Goal: Task Accomplishment & Management: Use online tool/utility

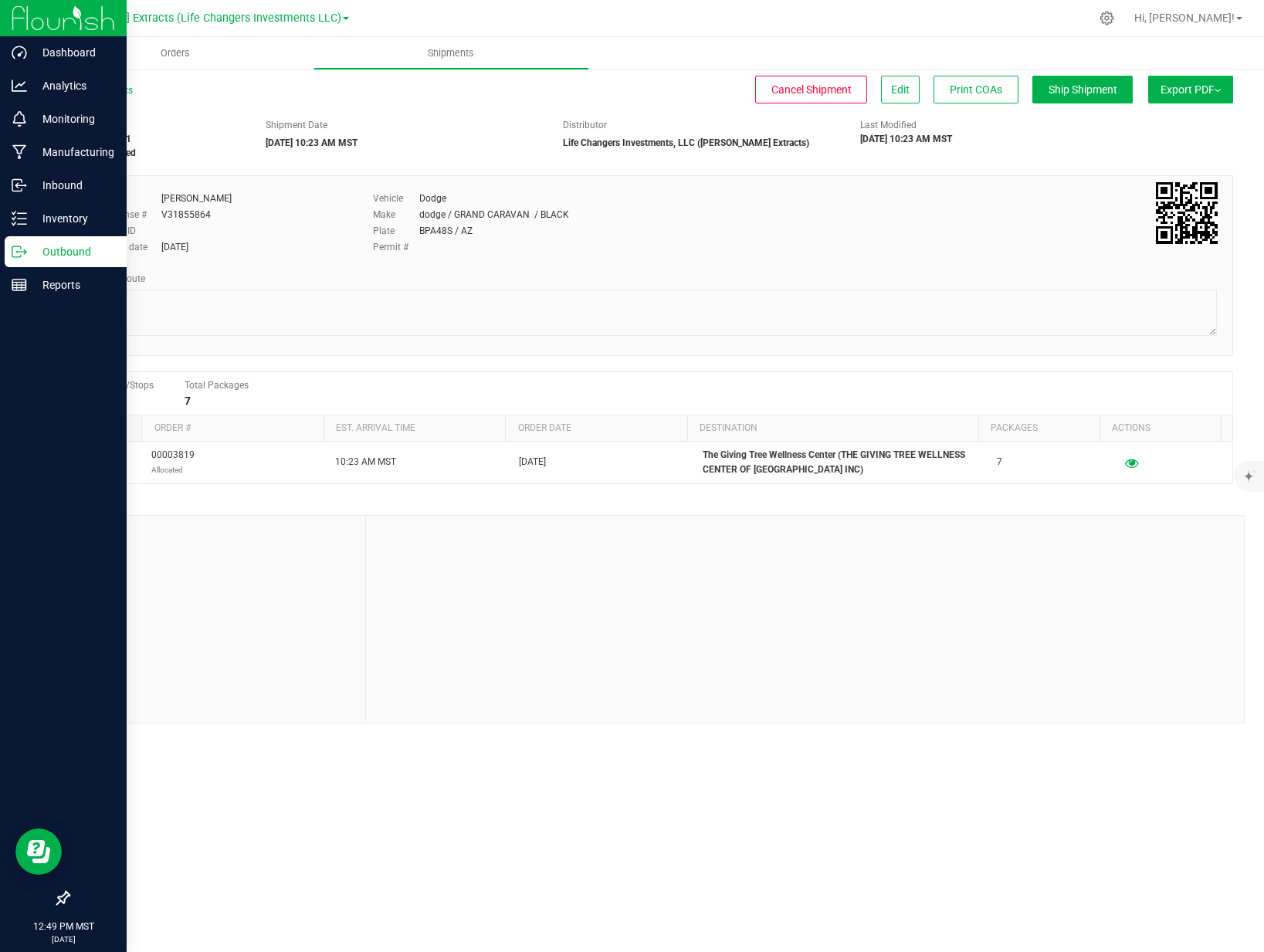
click at [38, 250] on p "Outbound" at bounding box center [73, 252] width 93 height 19
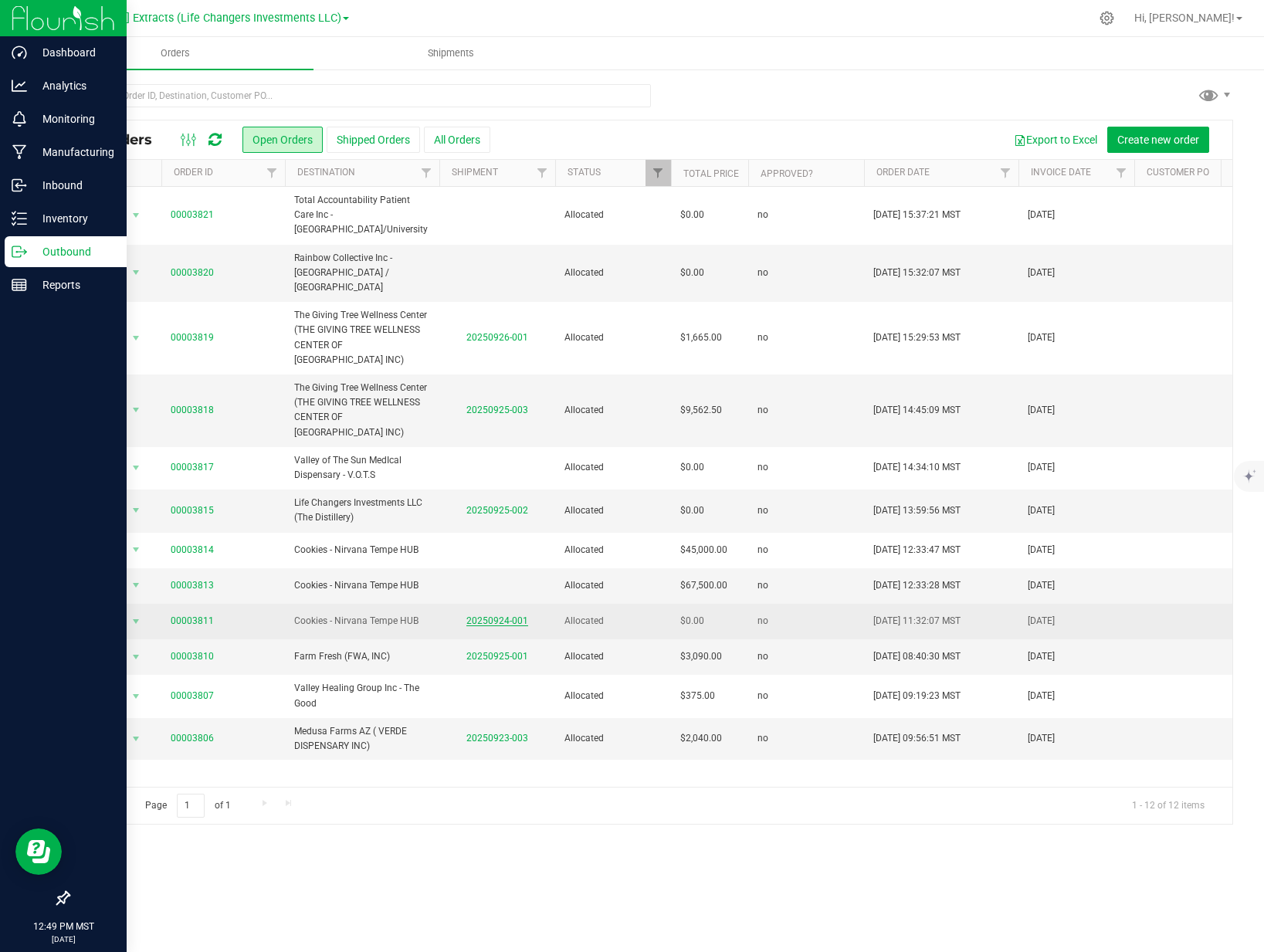
click at [490, 615] on link "20250924-001" at bounding box center [497, 620] width 62 height 11
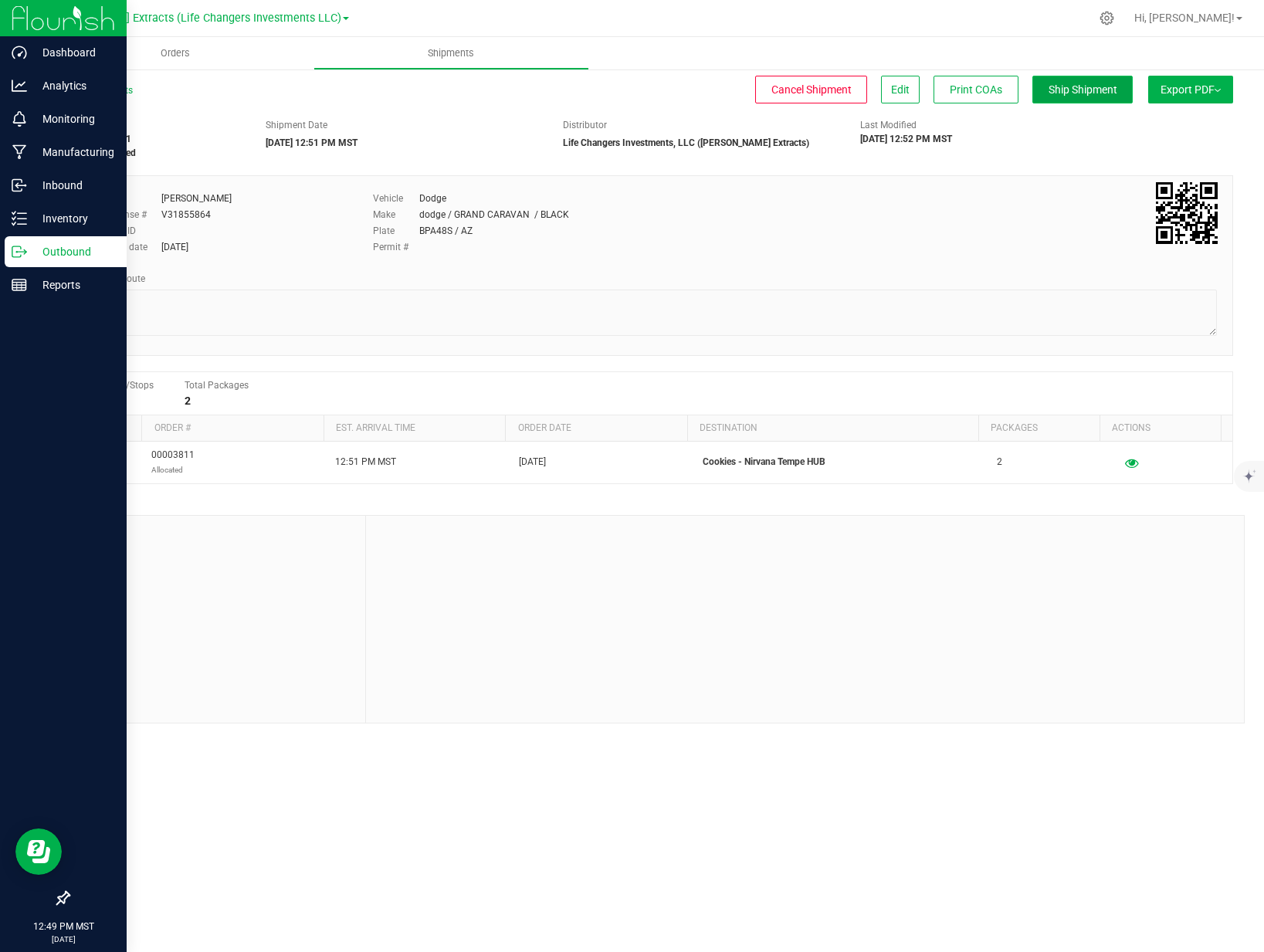
click at [1068, 91] on span "Ship Shipment" at bounding box center [1083, 90] width 69 height 12
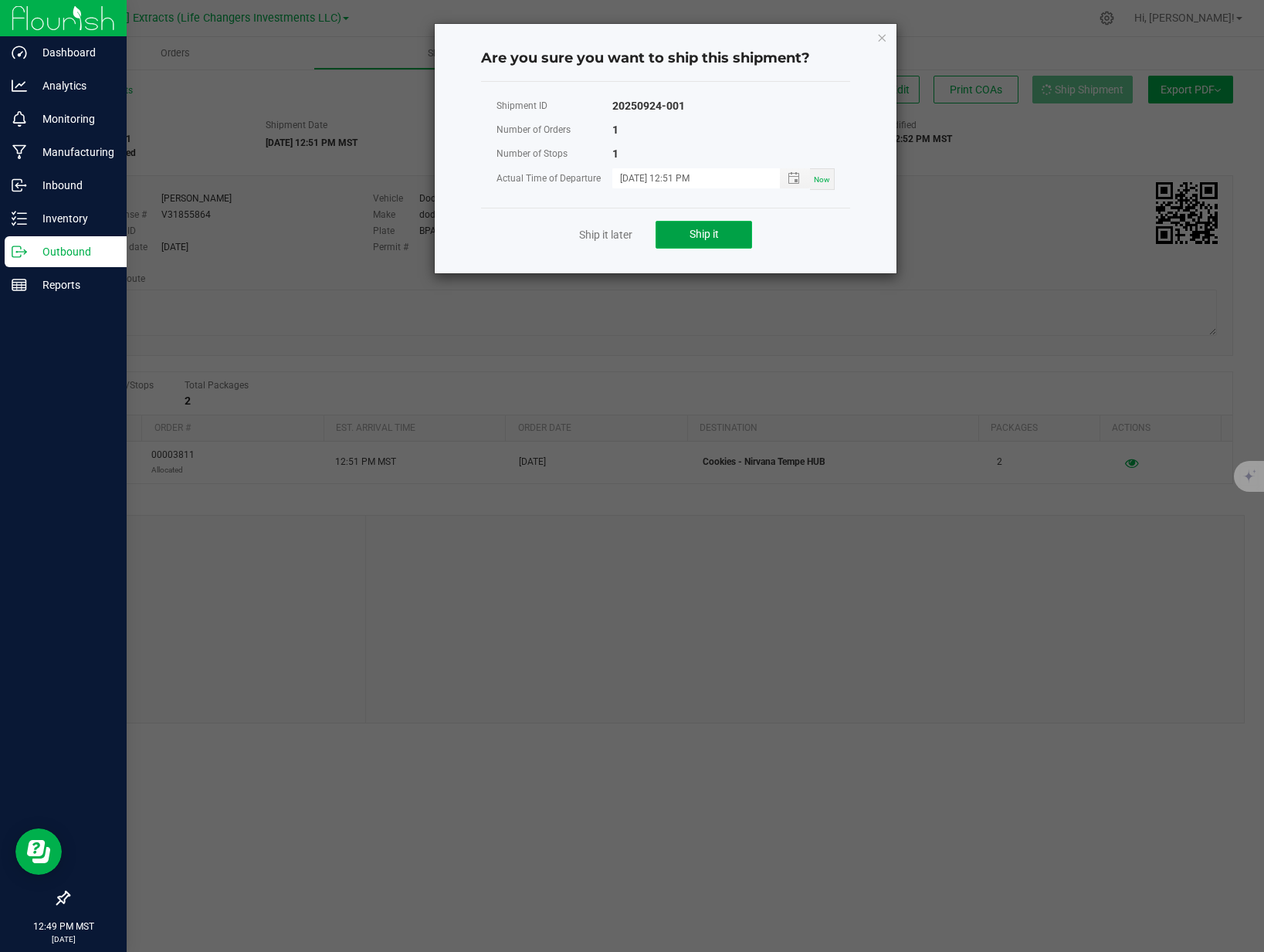
click at [706, 247] on button "Ship it" at bounding box center [704, 235] width 97 height 28
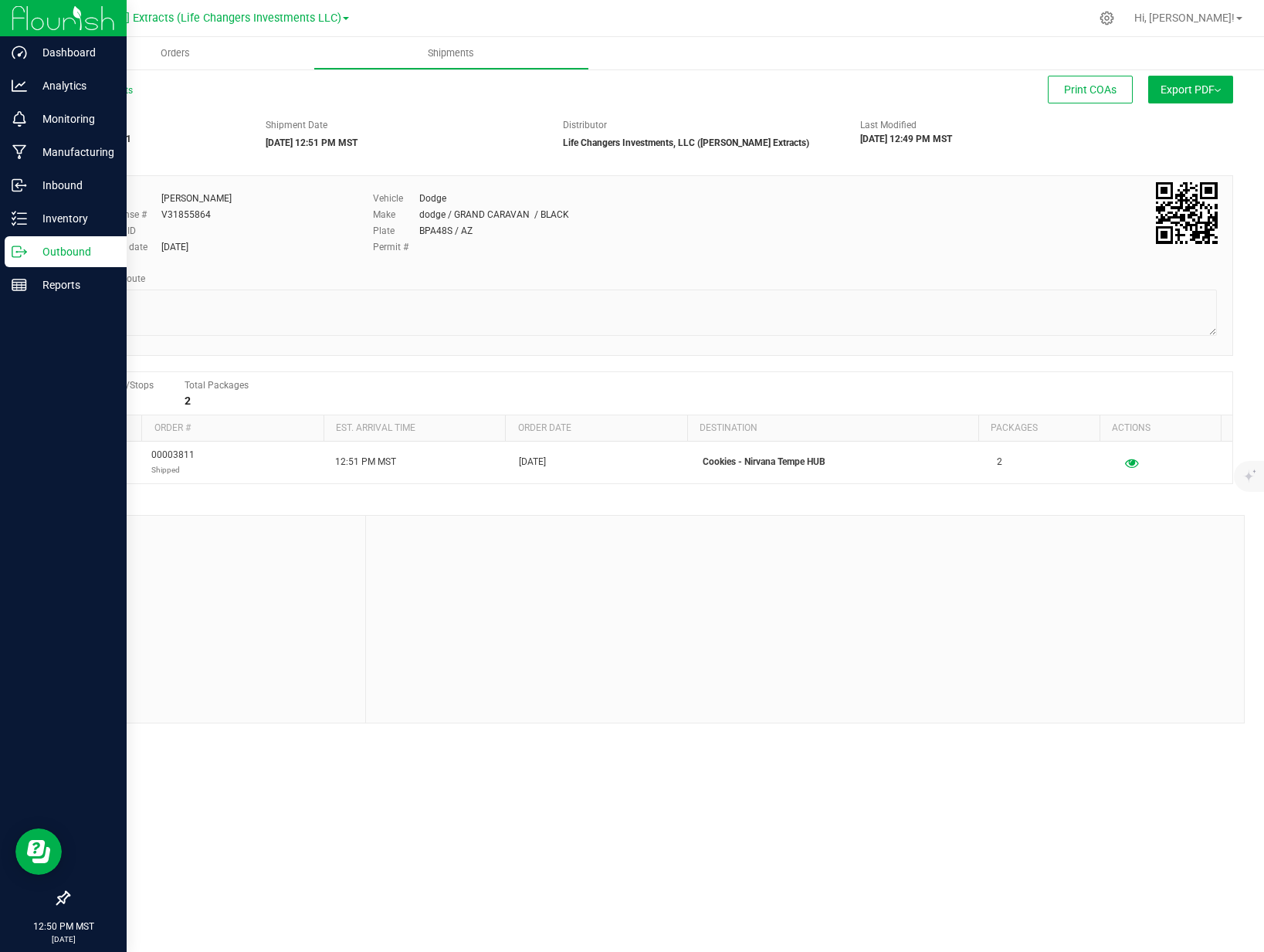
click at [17, 259] on div "Outbound" at bounding box center [66, 252] width 122 height 31
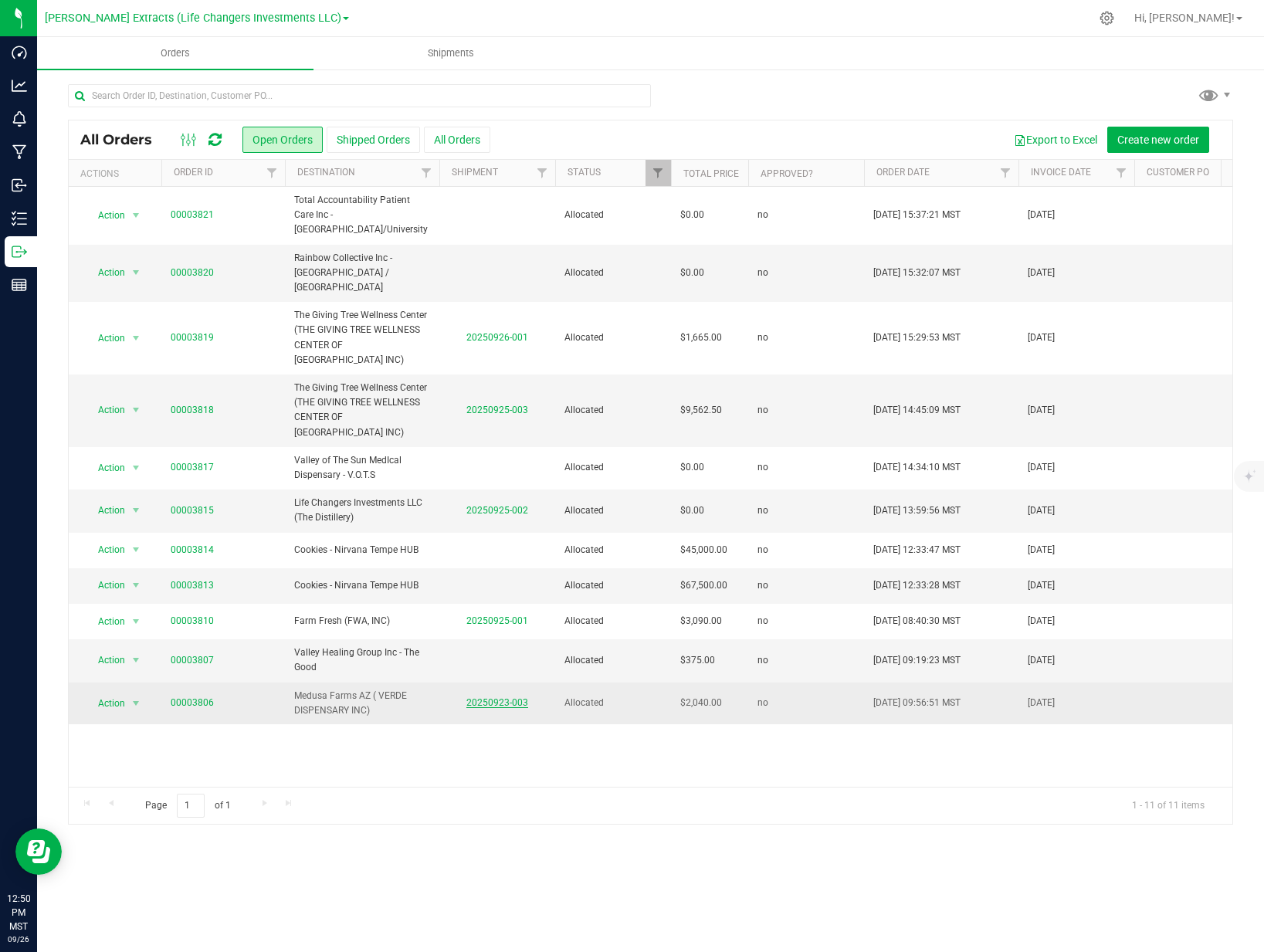
click at [490, 697] on link "20250923-003" at bounding box center [497, 702] width 62 height 11
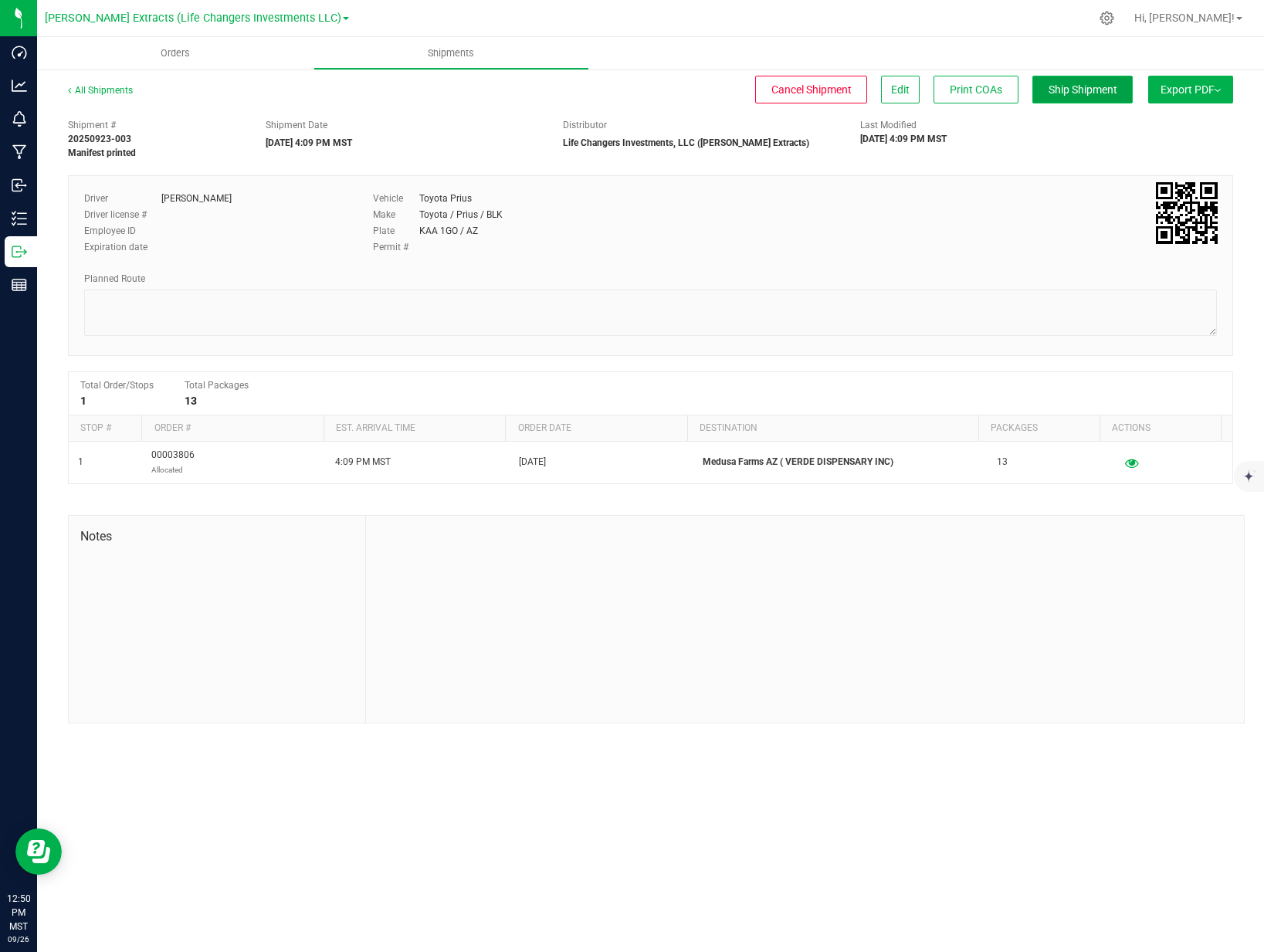
click at [1080, 87] on span "Ship Shipment" at bounding box center [1083, 90] width 69 height 12
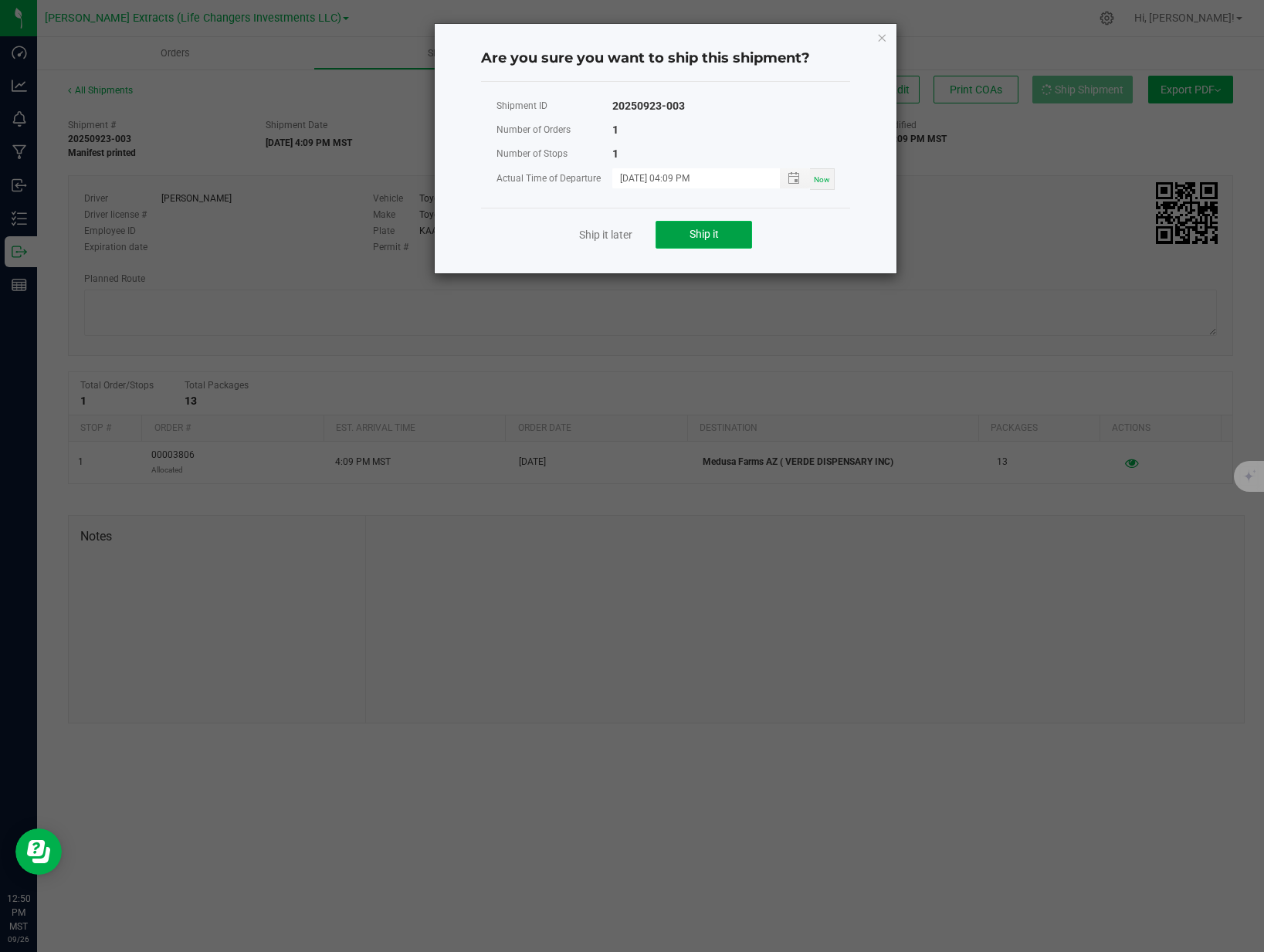
click at [725, 230] on button "Ship it" at bounding box center [704, 235] width 97 height 28
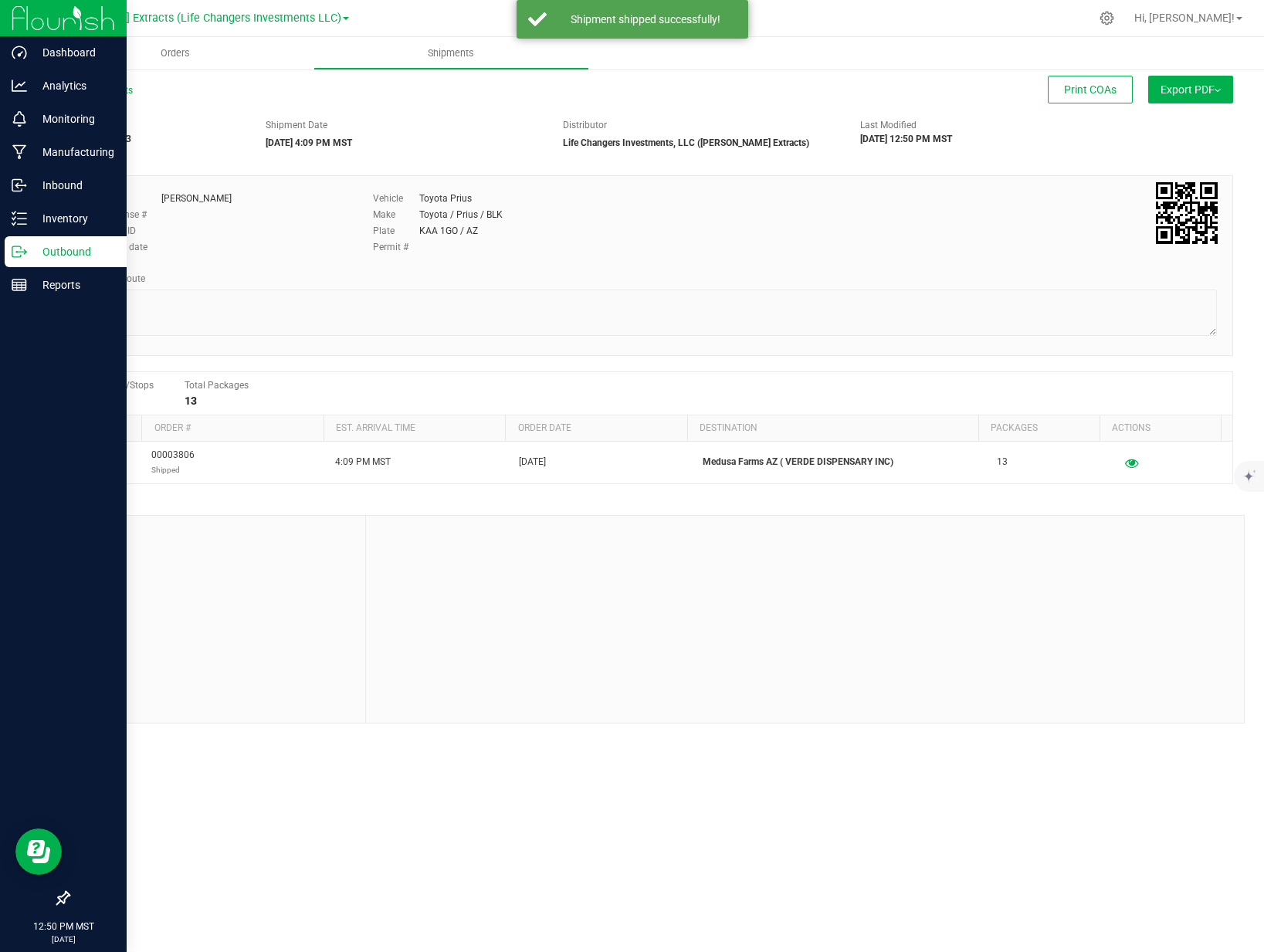
click at [20, 254] on icon at bounding box center [20, 252] width 16 height 16
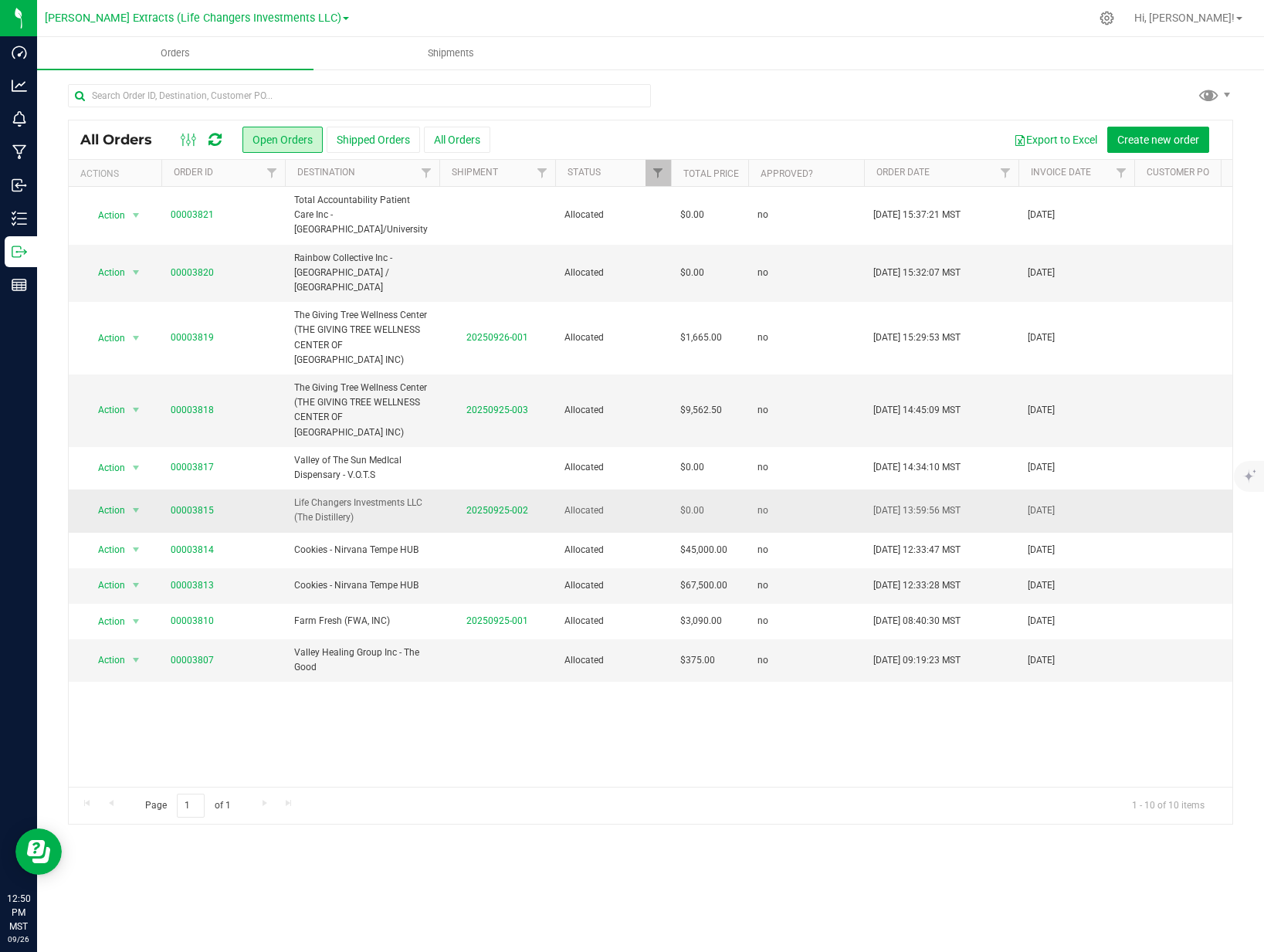
click at [505, 489] on td "20250925-002" at bounding box center [497, 510] width 116 height 42
click at [489, 505] on link "20250925-002" at bounding box center [497, 510] width 62 height 11
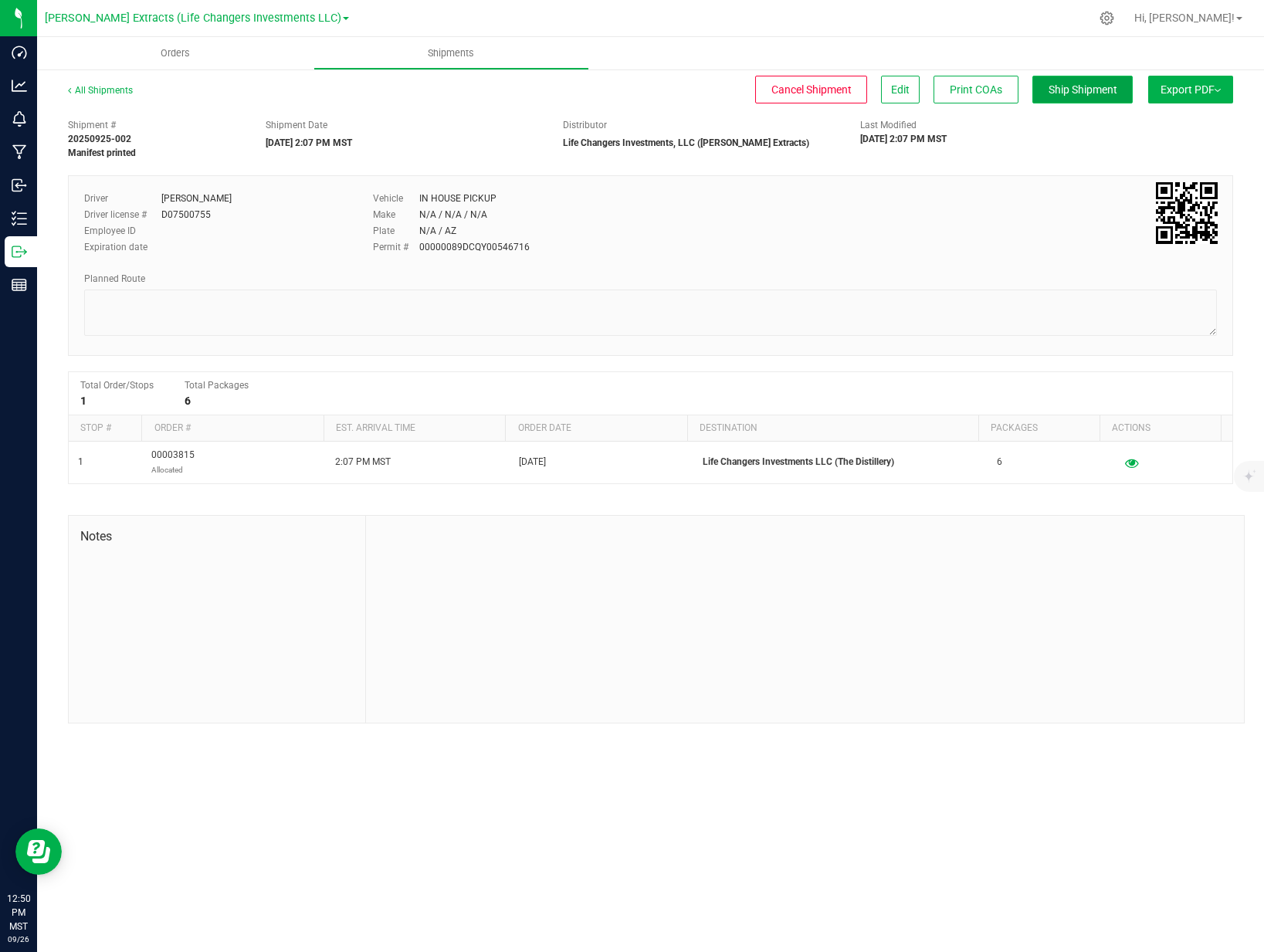
click at [1107, 89] on span "Ship Shipment" at bounding box center [1083, 90] width 69 height 12
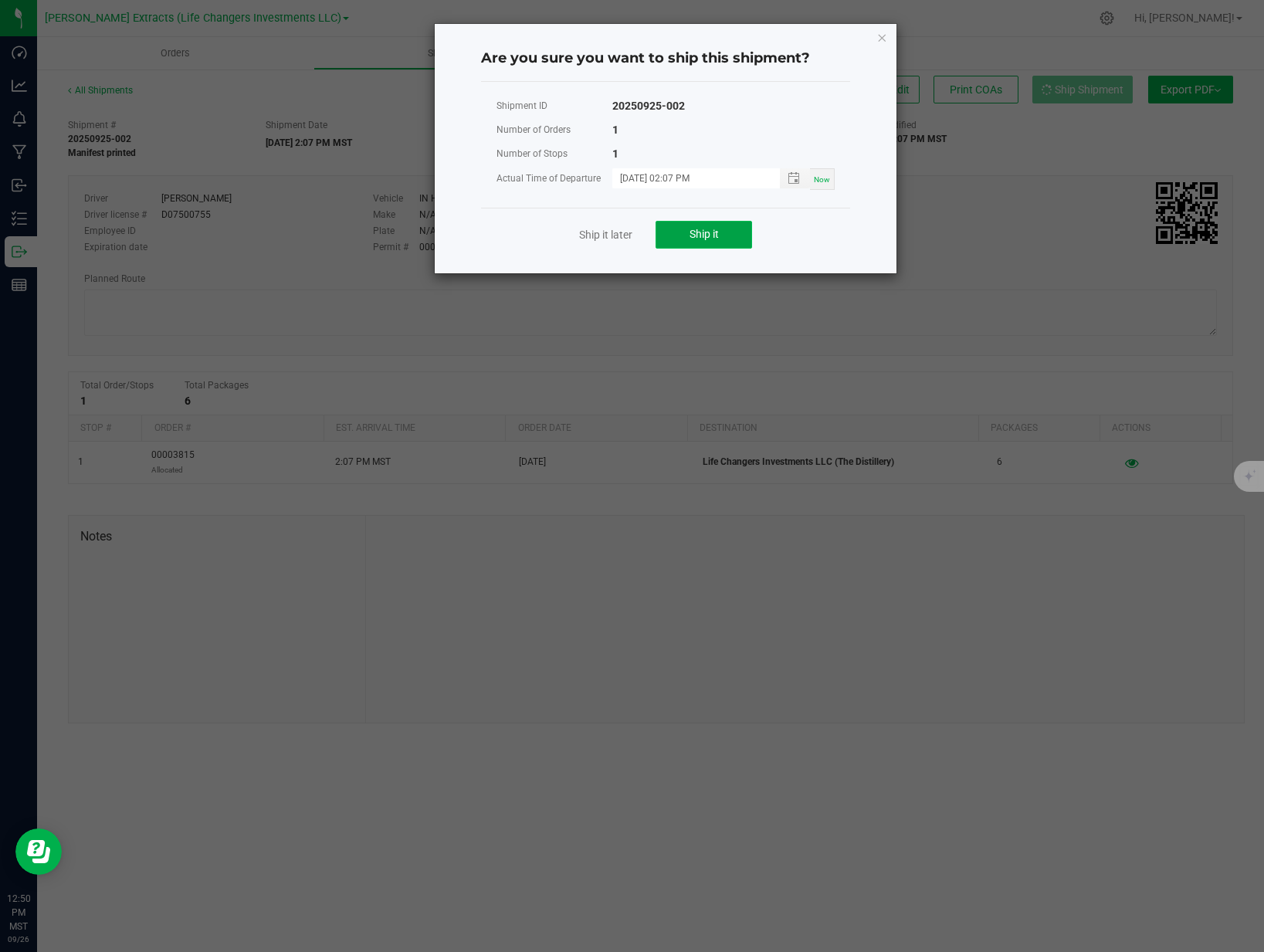
click at [716, 243] on button "Ship it" at bounding box center [704, 235] width 97 height 28
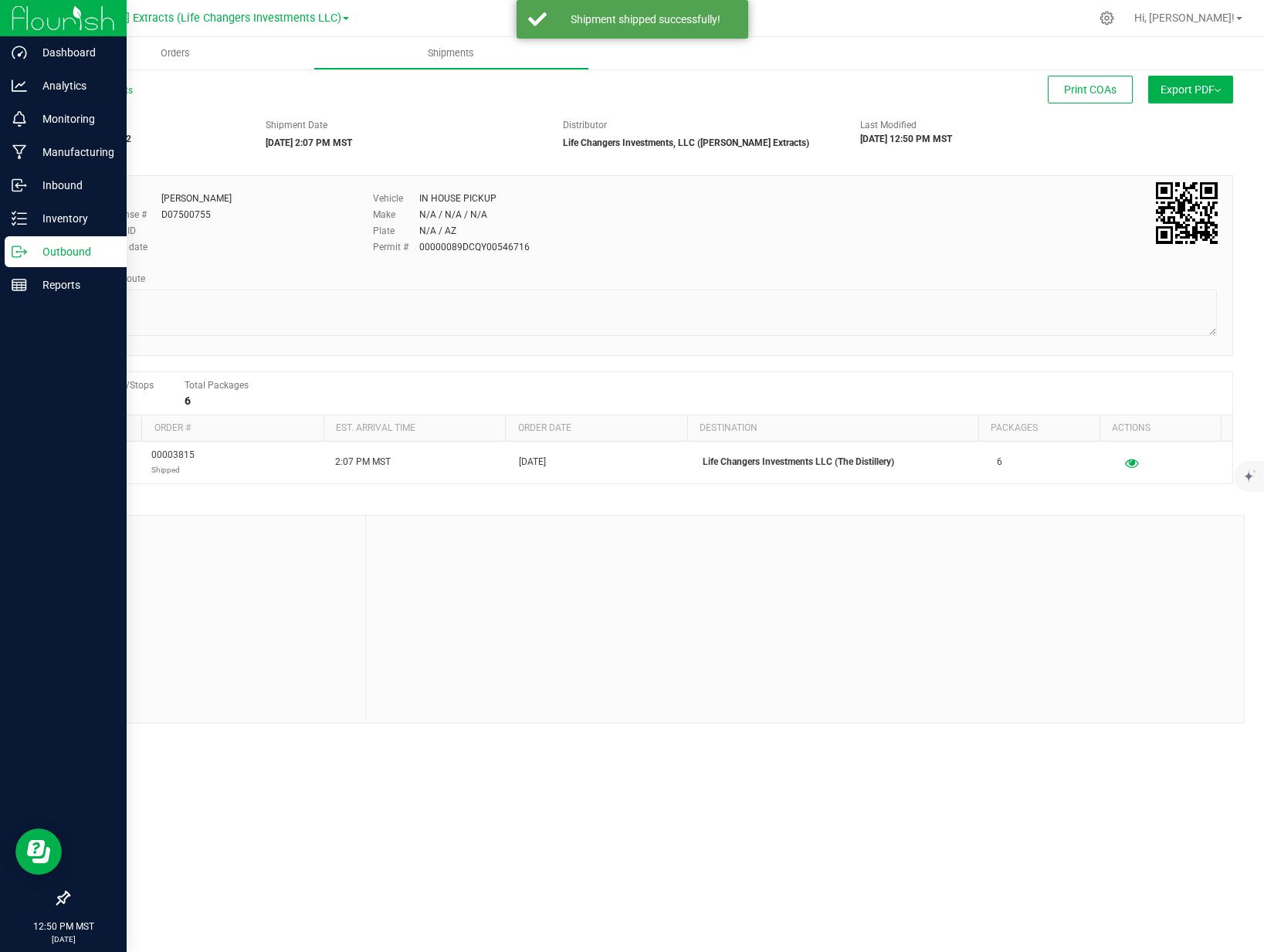
click at [20, 248] on icon at bounding box center [20, 252] width 16 height 16
